Goal: Information Seeking & Learning: Learn about a topic

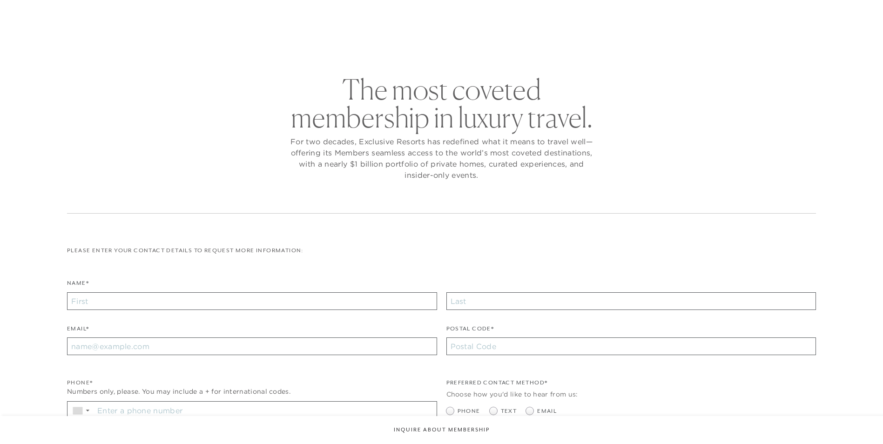
checkbox input "false"
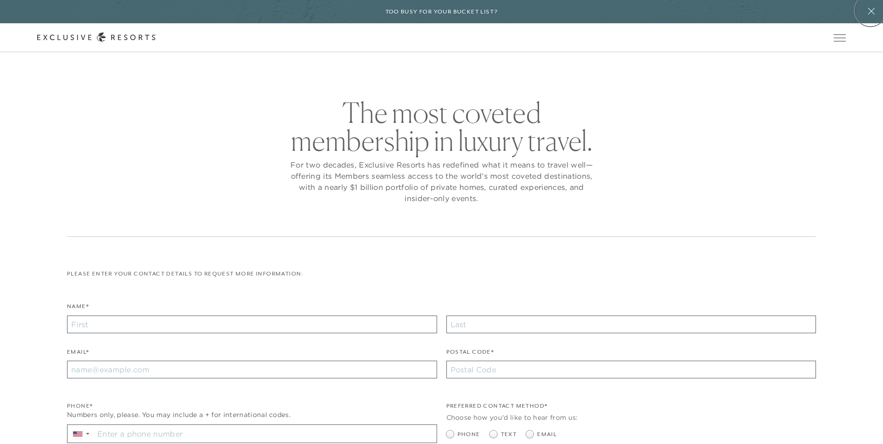
click at [870, 10] on icon at bounding box center [871, 11] width 7 height 7
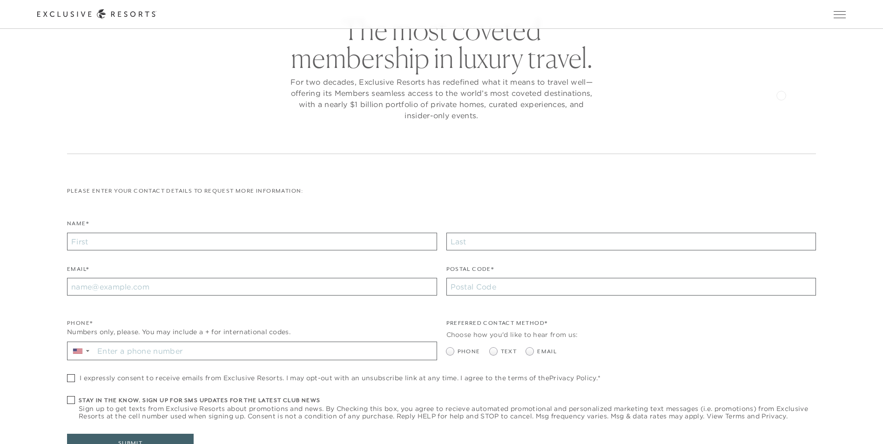
scroll to position [233, 0]
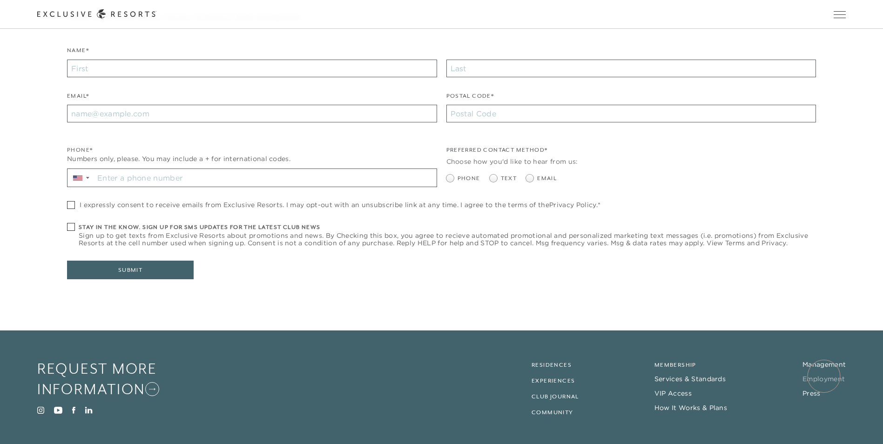
click at [824, 376] on link "Employment" at bounding box center [823, 379] width 42 height 8
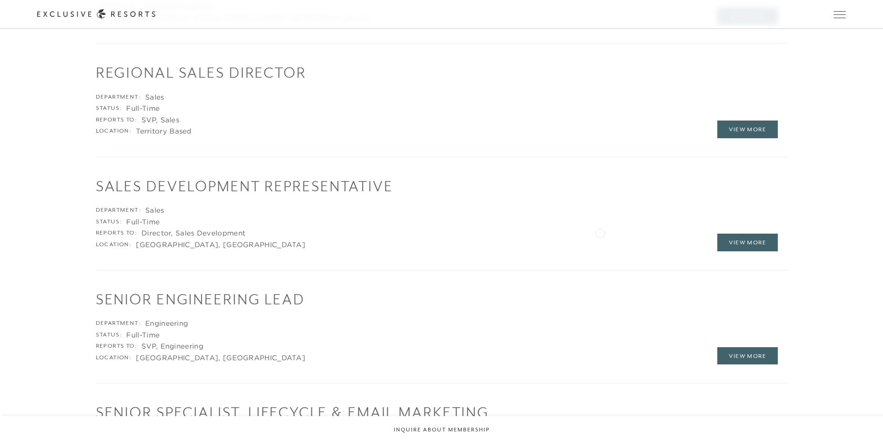
scroll to position [1745, 0]
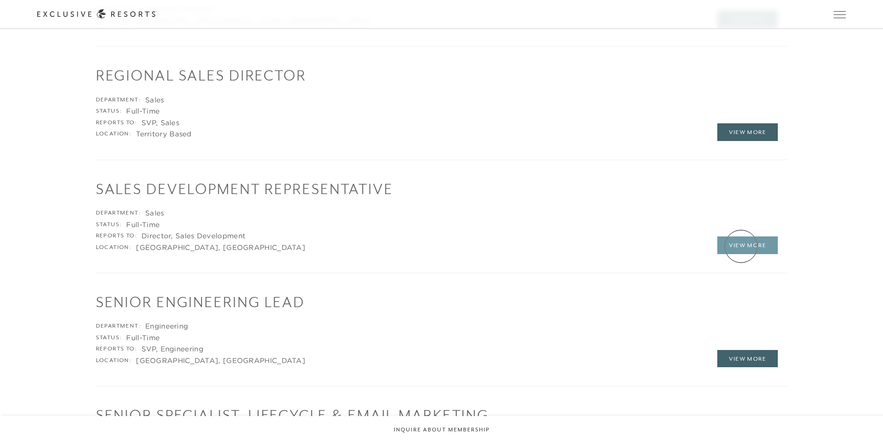
click at [741, 246] on link "View More" at bounding box center [747, 245] width 61 height 18
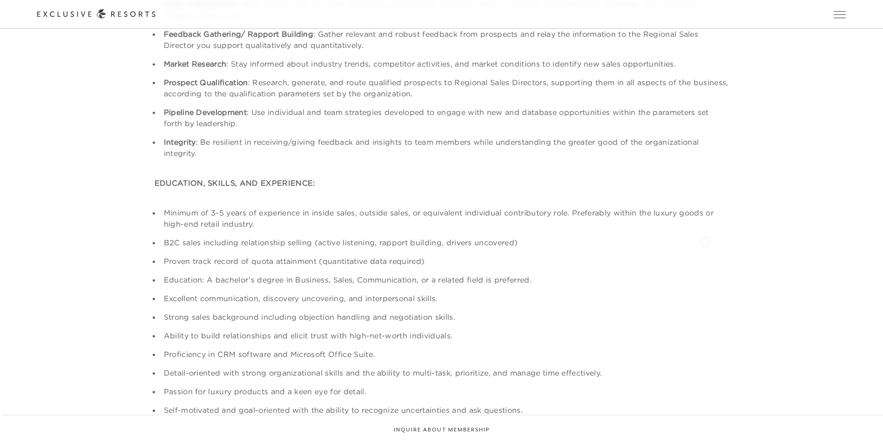
scroll to position [605, 0]
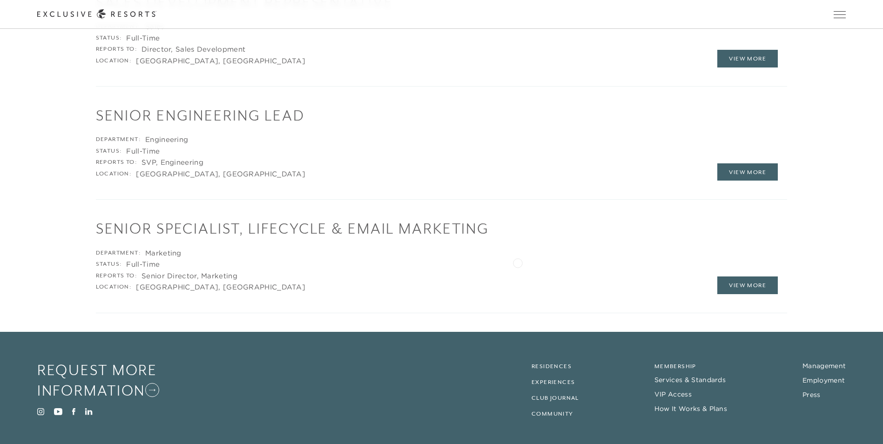
scroll to position [1931, 0]
click at [745, 283] on link "View More" at bounding box center [747, 286] width 61 height 18
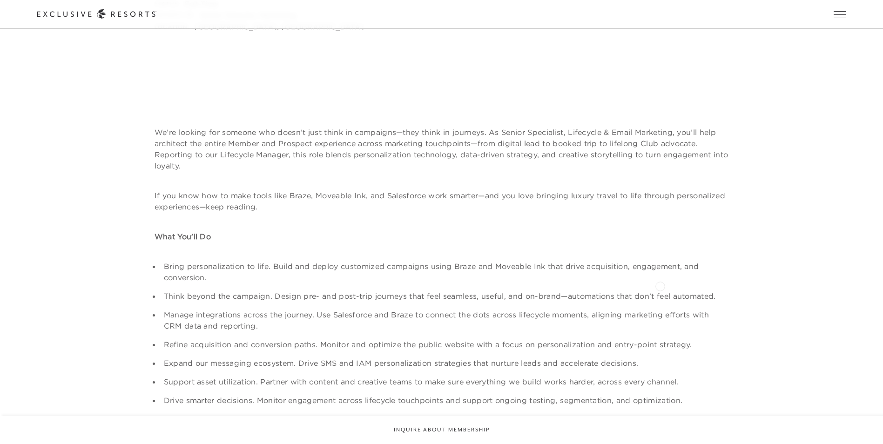
scroll to position [140, 0]
